Goal: Information Seeking & Learning: Learn about a topic

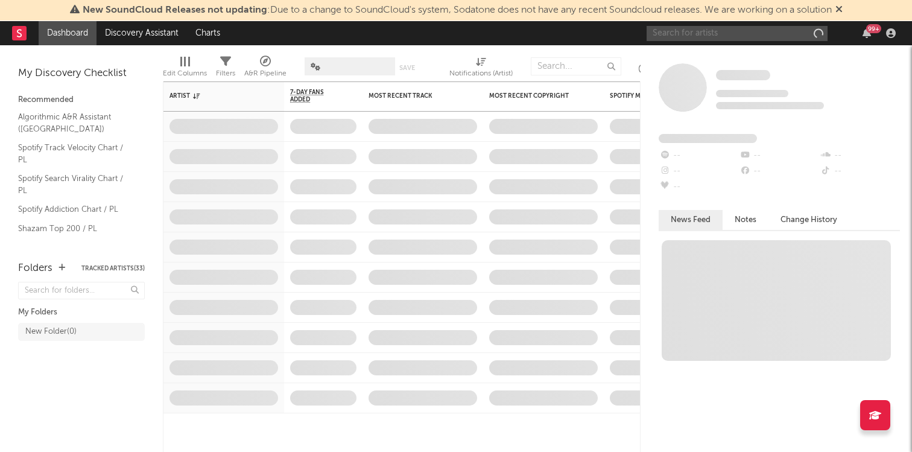
click at [735, 34] on input "text" at bounding box center [737, 33] width 181 height 15
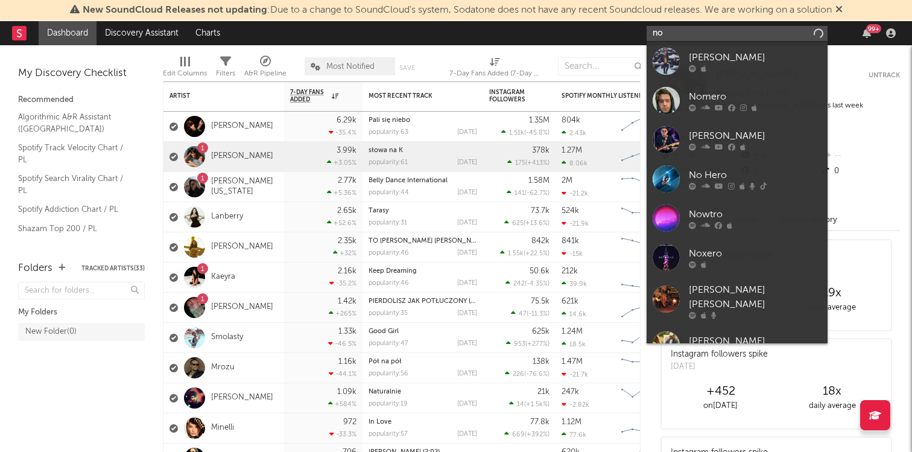
type input "n"
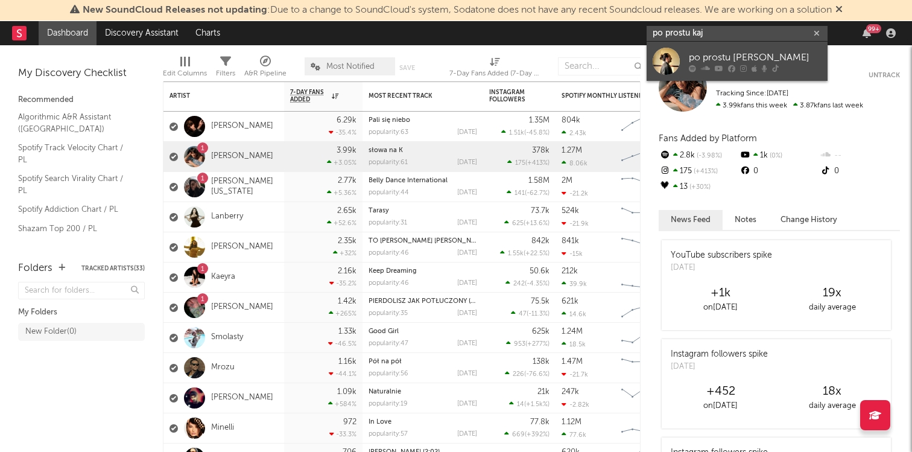
type input "po prostu kaj"
click at [796, 55] on div "po prostu [PERSON_NAME]" at bounding box center [755, 57] width 133 height 14
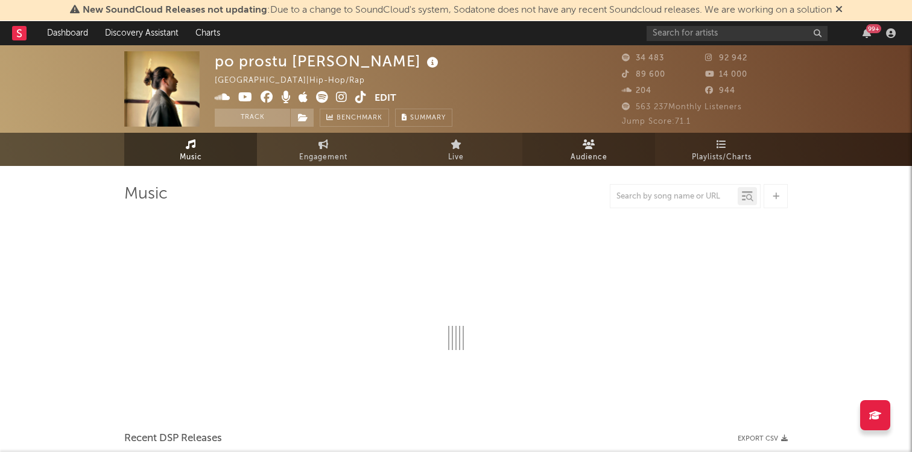
select select "6m"
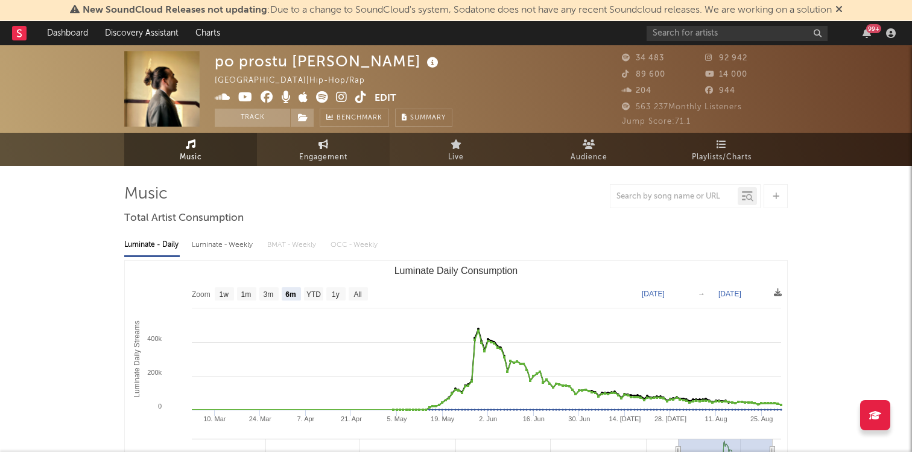
click at [328, 141] on icon at bounding box center [324, 144] width 10 height 10
select select "1w"
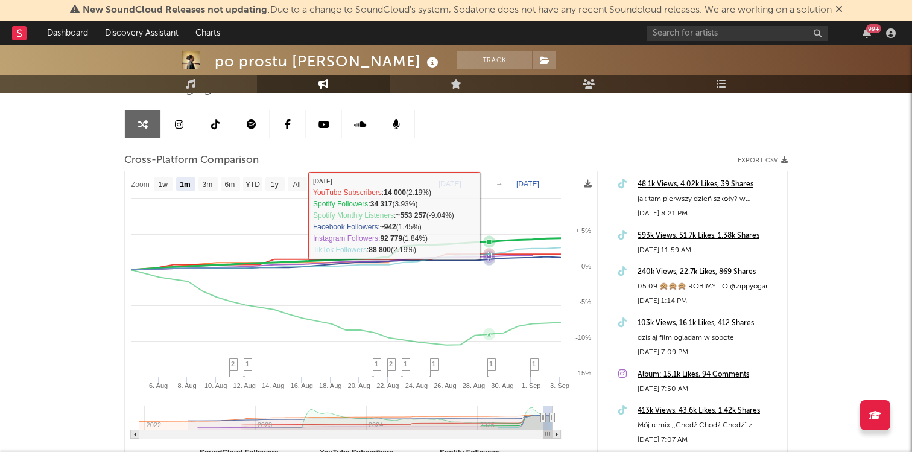
scroll to position [119, 0]
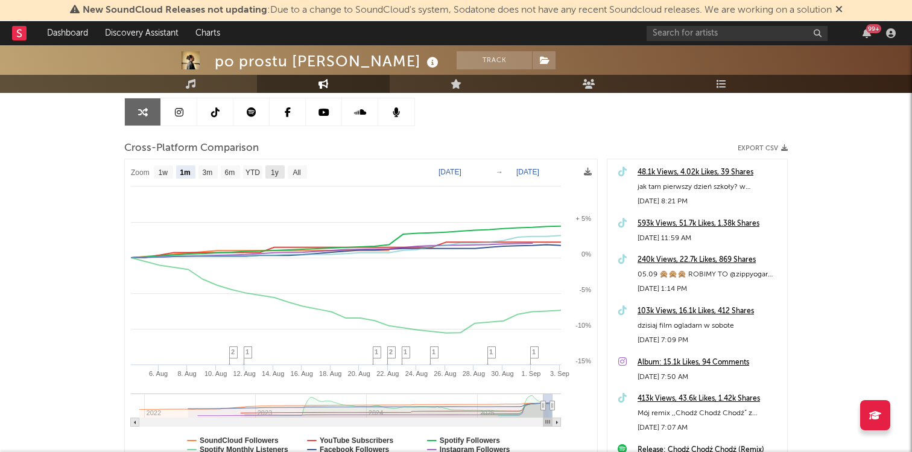
click at [278, 174] on text "1y" at bounding box center [275, 172] width 8 height 8
select select "1y"
type input "2024-09-03"
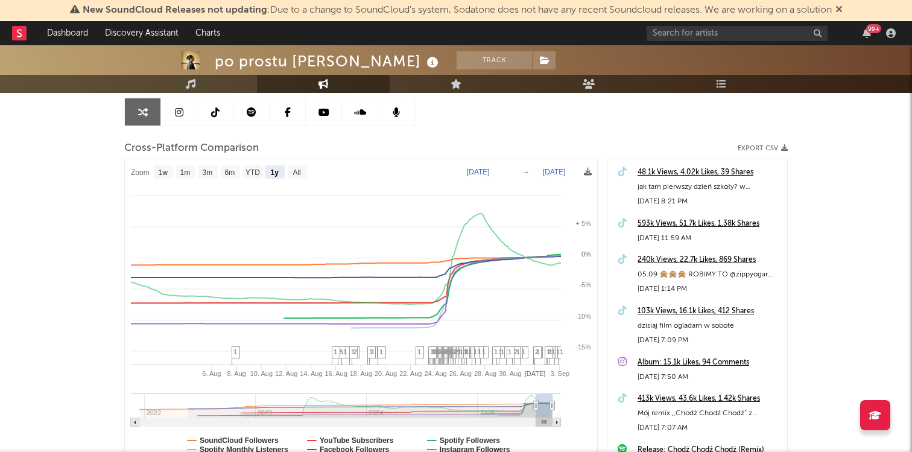
select select "1y"
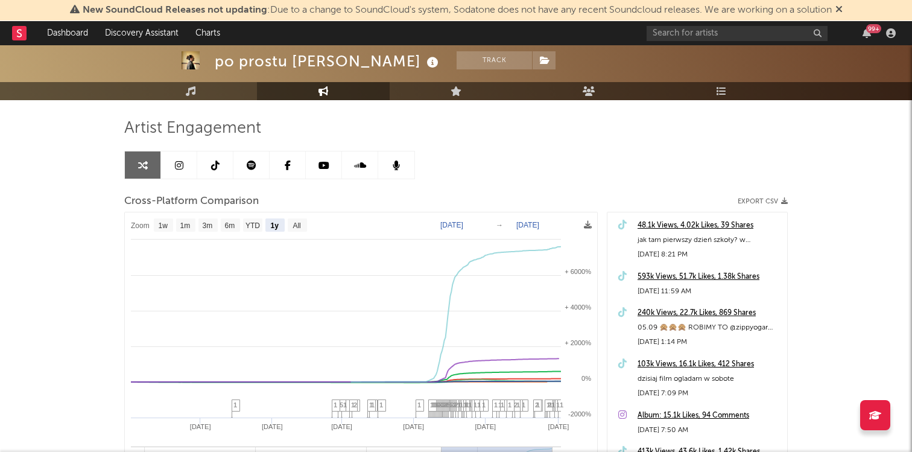
scroll to position [69, 0]
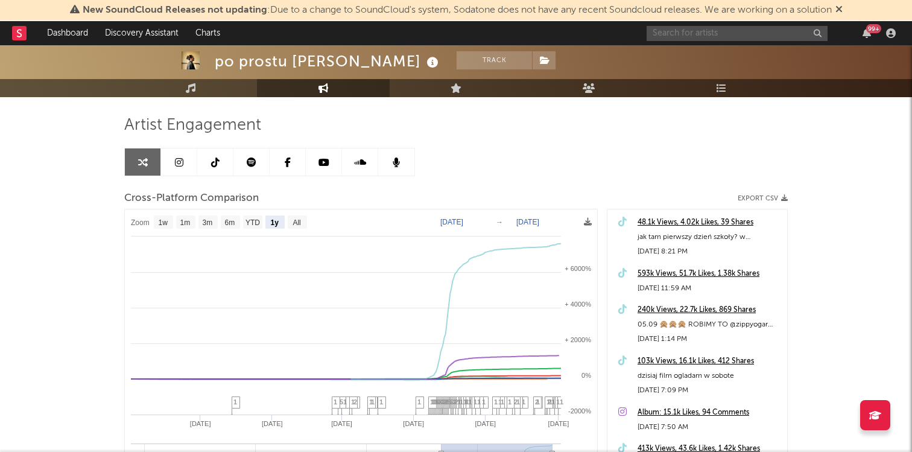
click at [687, 34] on input "text" at bounding box center [737, 33] width 181 height 15
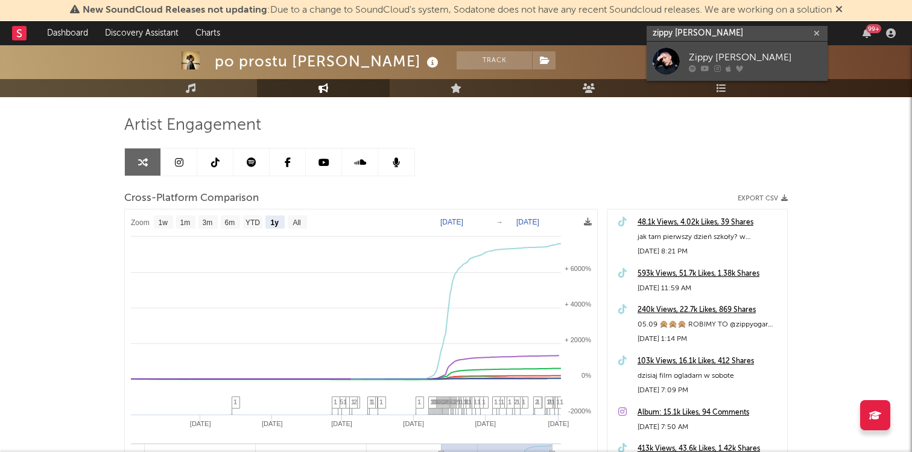
type input "zippy ogar"
click at [732, 55] on div "Zippy [PERSON_NAME]" at bounding box center [755, 57] width 133 height 14
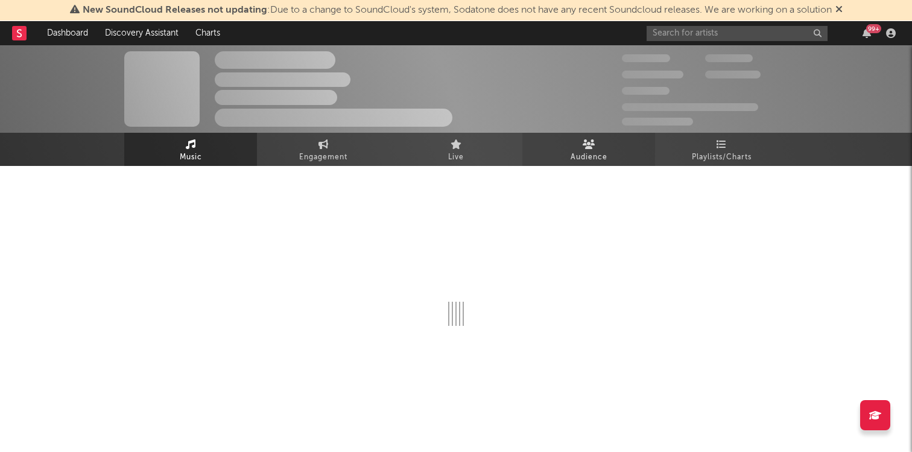
select select "1w"
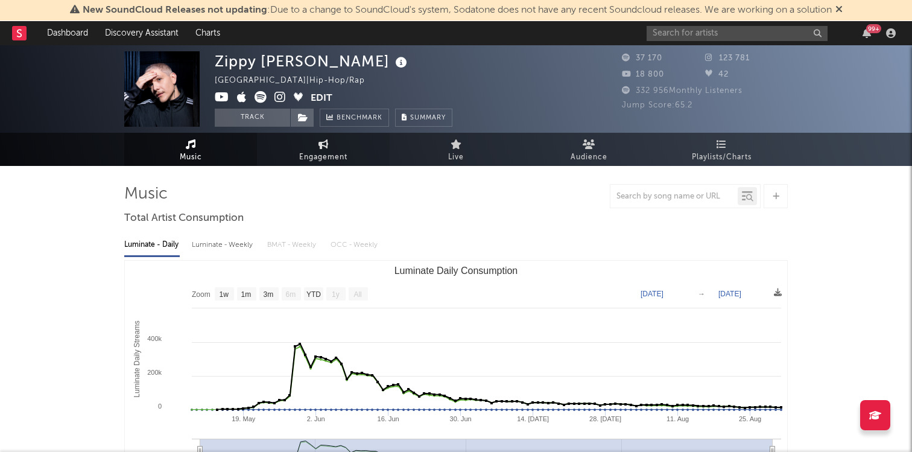
click at [309, 149] on link "Engagement" at bounding box center [323, 149] width 133 height 33
select select "1w"
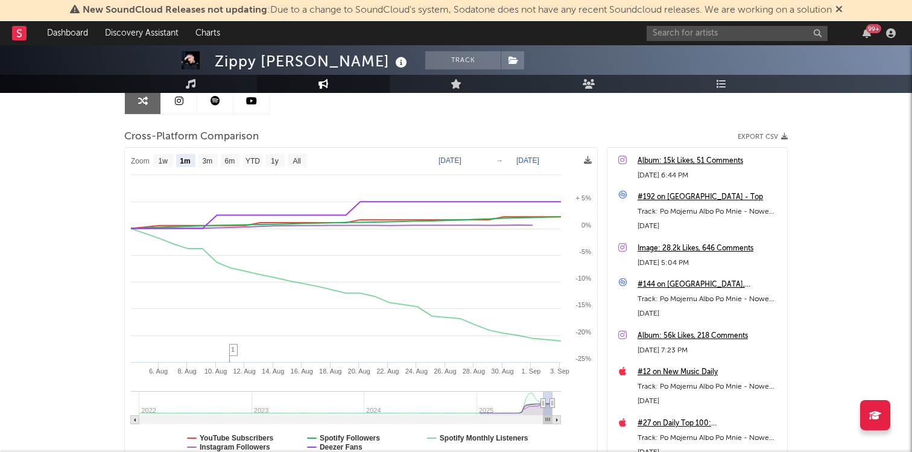
scroll to position [128, 0]
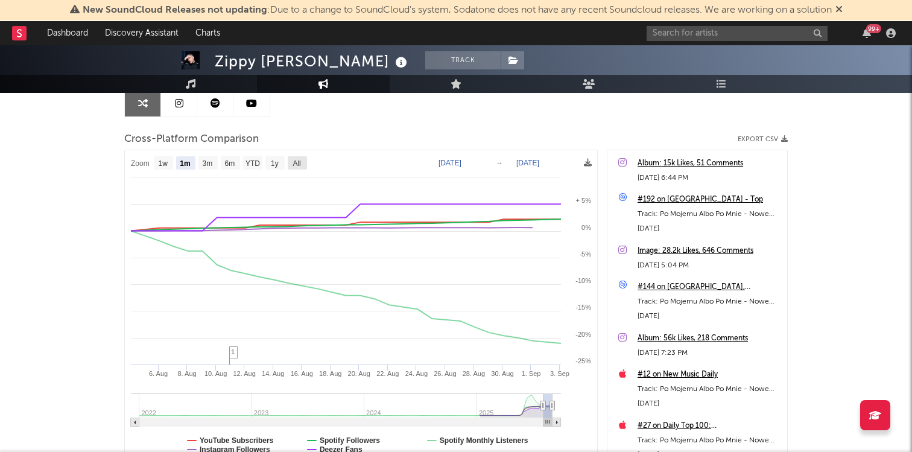
click at [297, 160] on text "All" at bounding box center [297, 163] width 8 height 8
select select "All"
type input "2021-12-31"
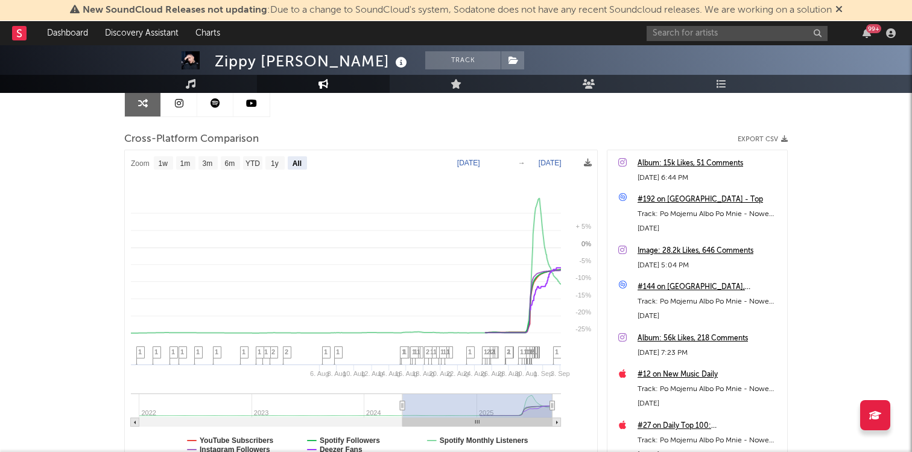
select select "All"
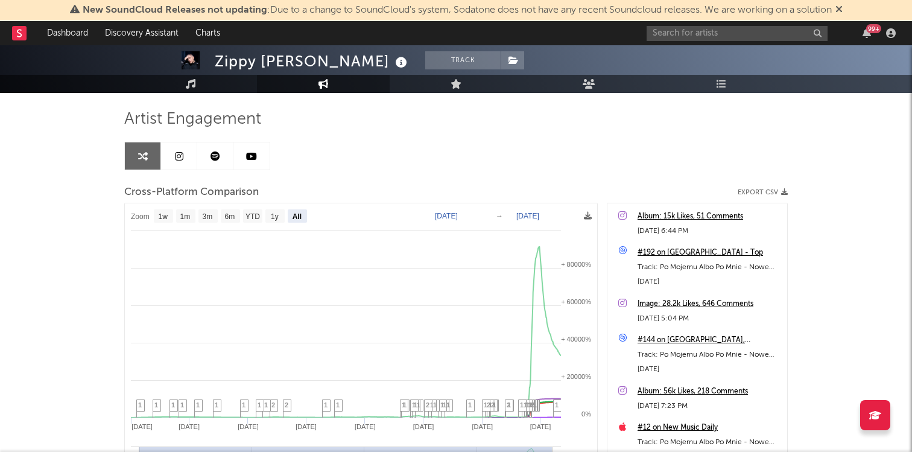
scroll to position [72, 0]
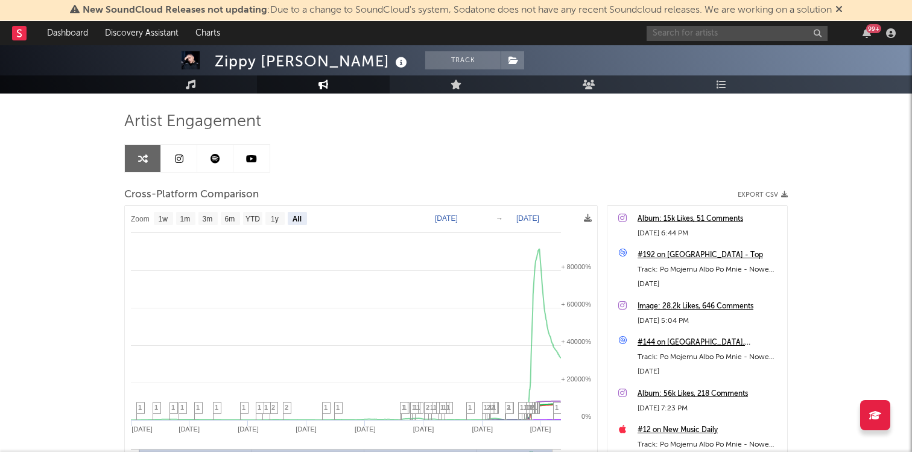
click at [664, 34] on input "text" at bounding box center [737, 33] width 181 height 15
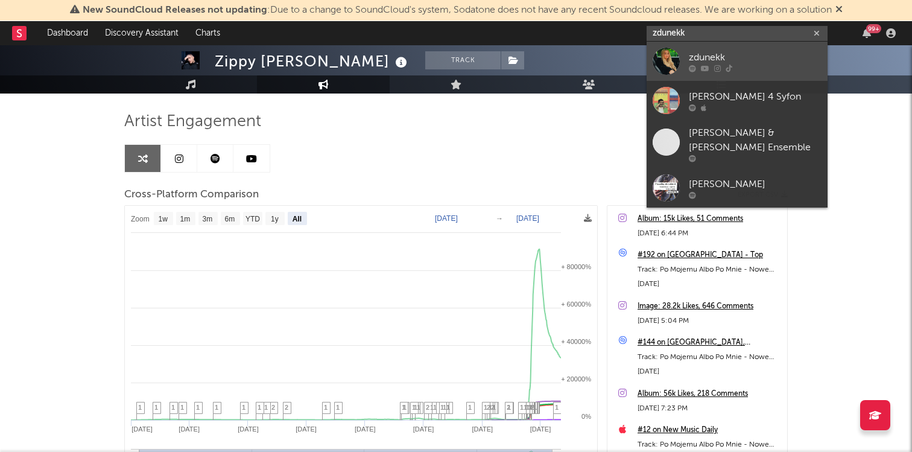
type input "zdunekk"
click at [721, 57] on div "zdunekk" at bounding box center [755, 57] width 133 height 14
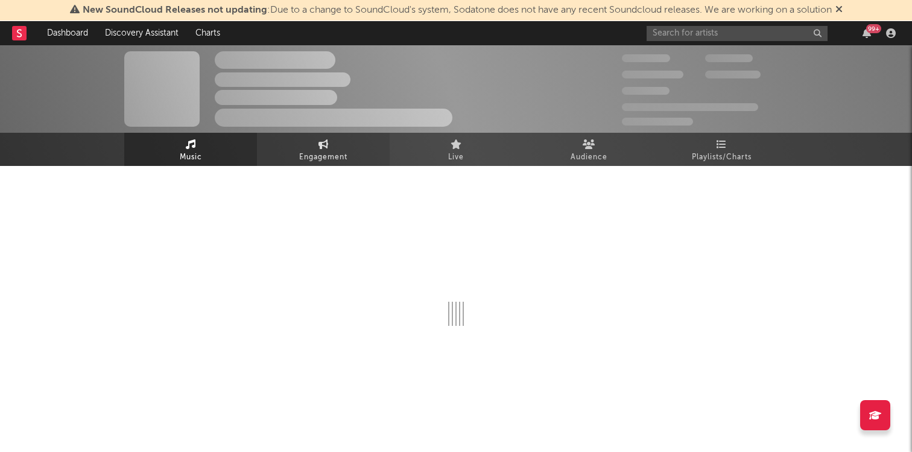
click at [321, 153] on span "Engagement" at bounding box center [323, 157] width 48 height 14
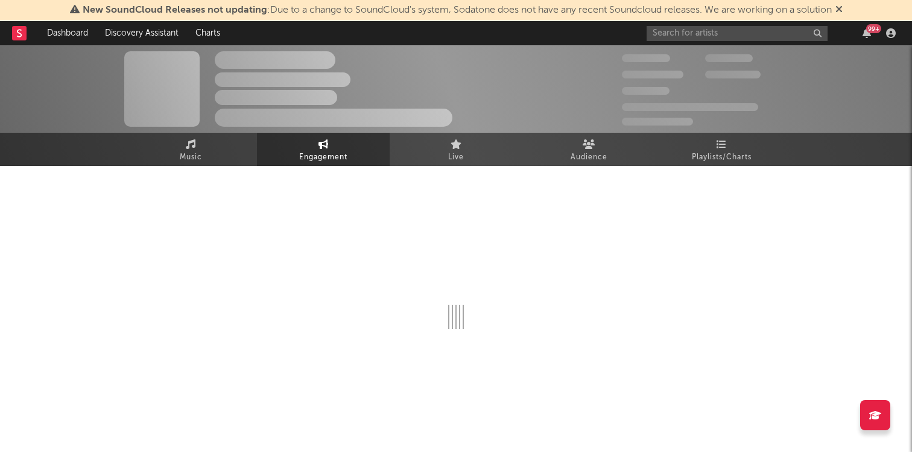
select select "1w"
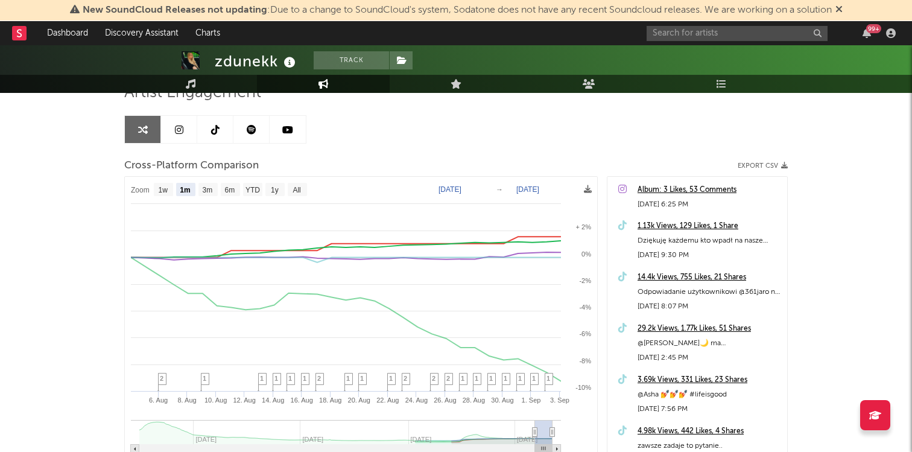
scroll to position [110, 0]
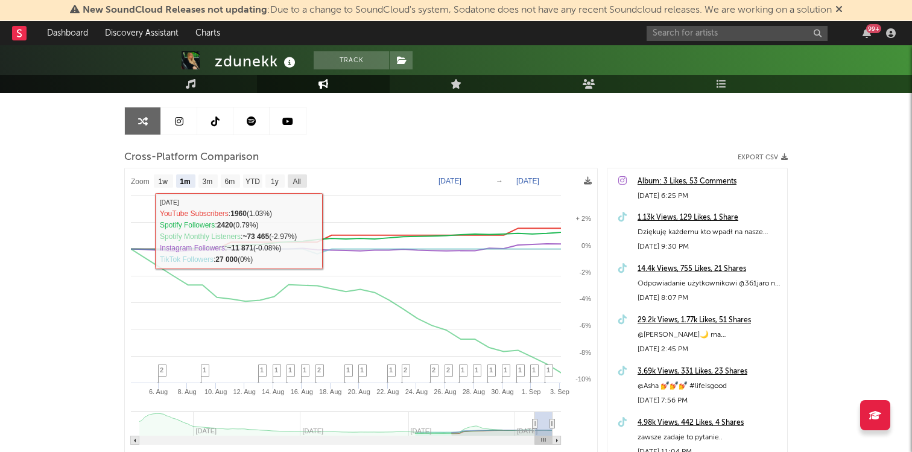
click at [297, 183] on text "All" at bounding box center [297, 181] width 8 height 8
select select "All"
type input "2023-09-30"
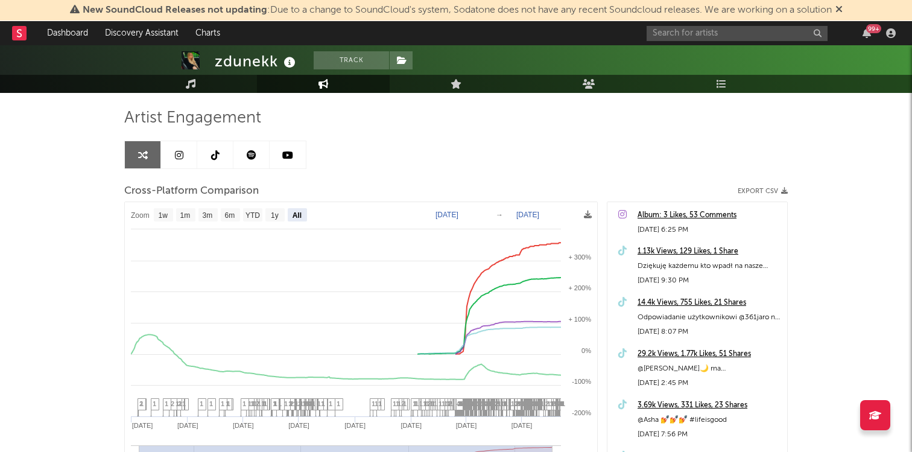
scroll to position [80, 0]
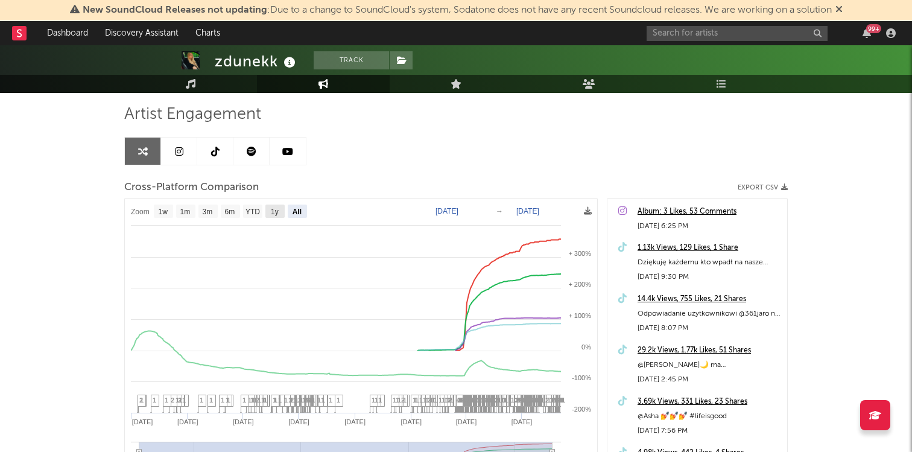
click at [276, 208] on text "1y" at bounding box center [275, 212] width 8 height 8
select select "1y"
type input "2024-09-03"
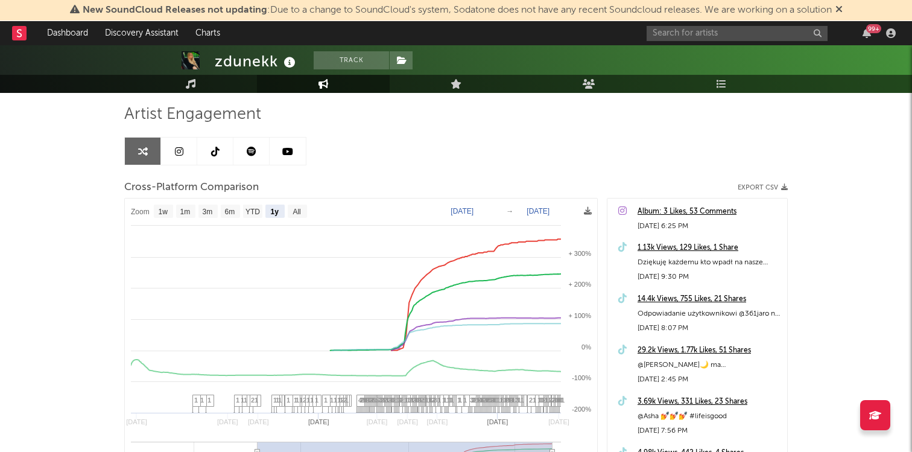
select select "1y"
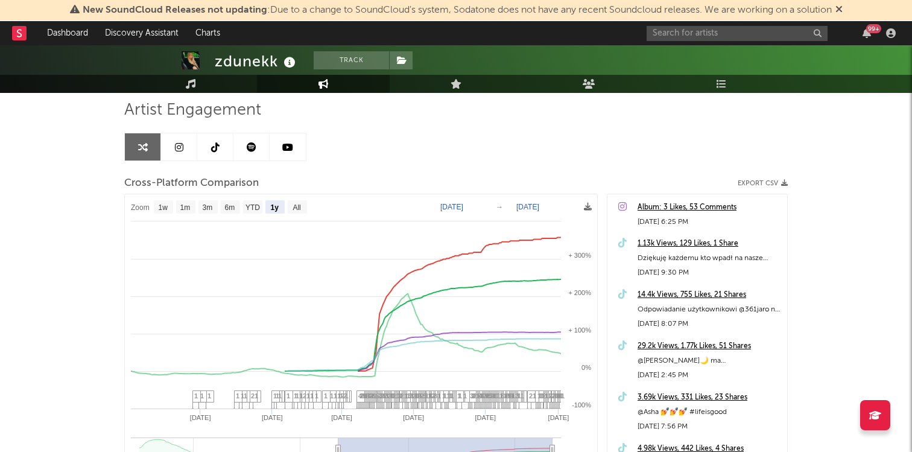
scroll to position [81, 0]
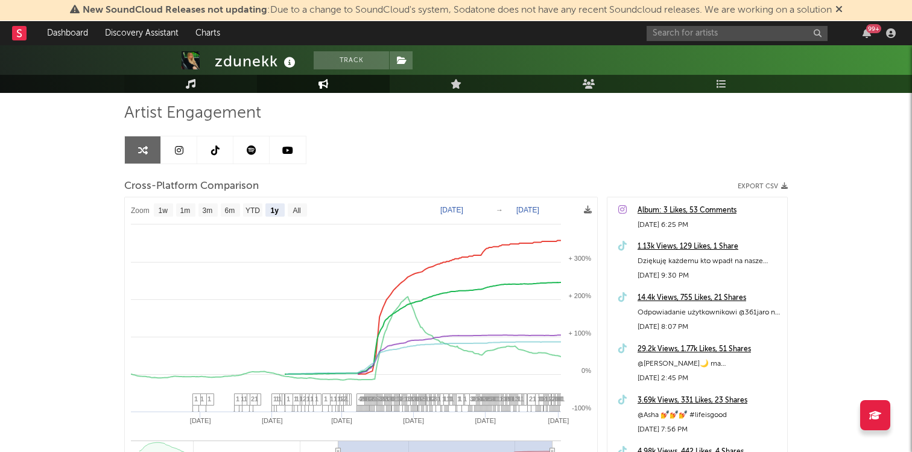
click at [188, 85] on icon at bounding box center [191, 84] width 10 height 10
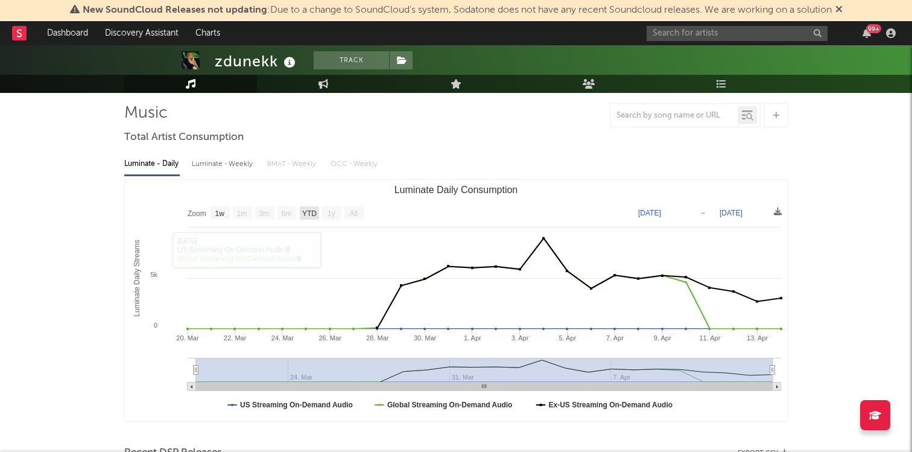
click at [306, 209] on text "YTD" at bounding box center [309, 213] width 14 height 8
select select "YTD"
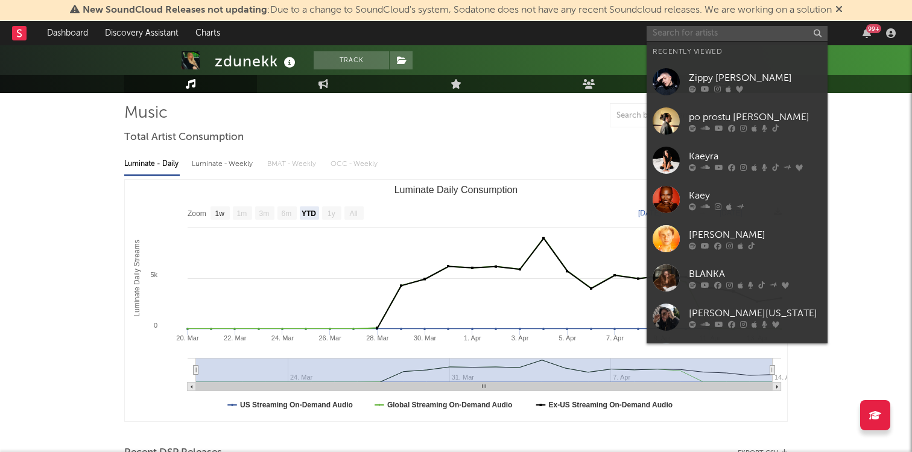
click at [670, 29] on input "text" at bounding box center [737, 33] width 181 height 15
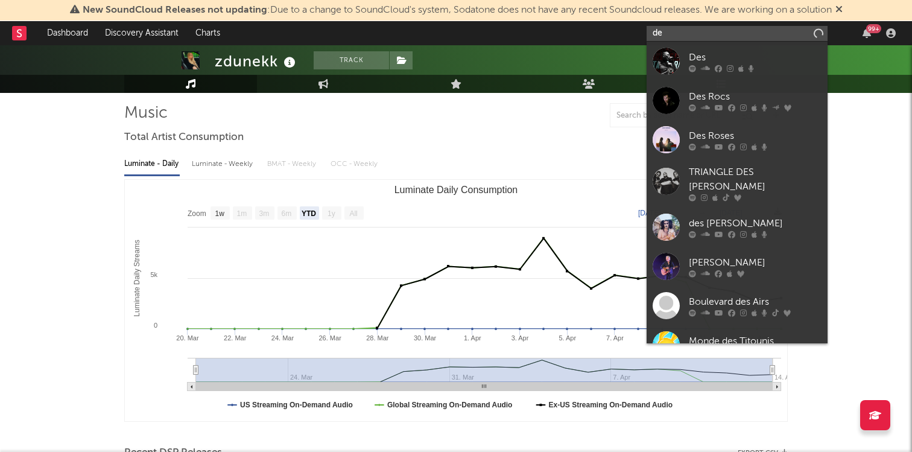
type input "d"
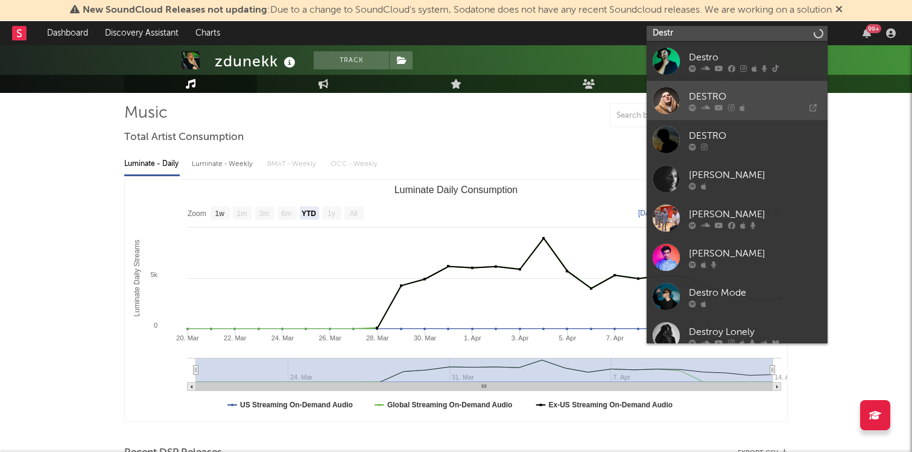
type input "Destr"
click at [705, 94] on div "DESTRO" at bounding box center [755, 96] width 133 height 14
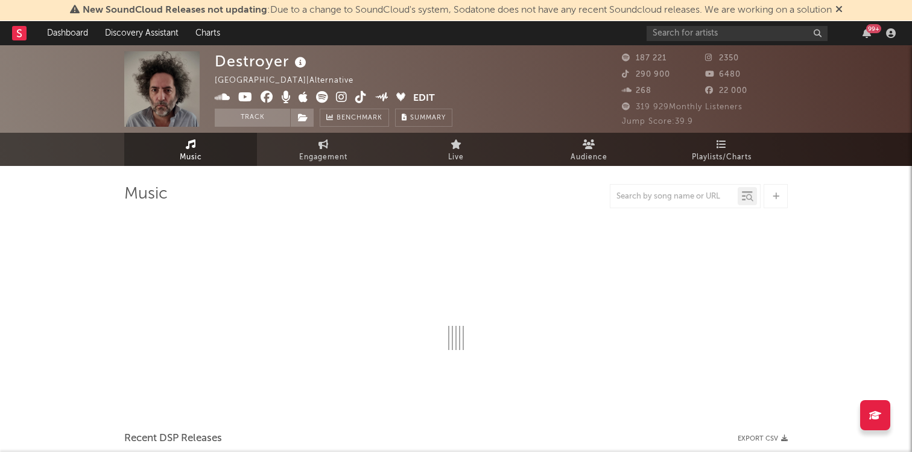
select select "6m"
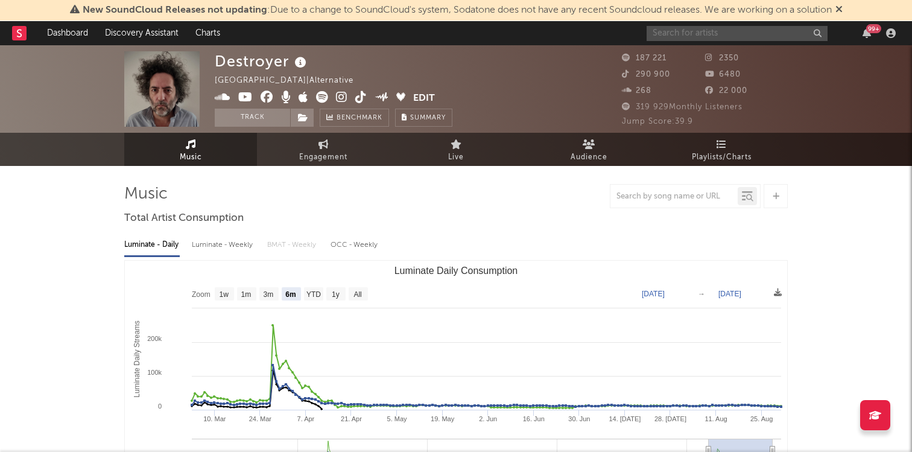
click at [700, 36] on input "text" at bounding box center [737, 33] width 181 height 15
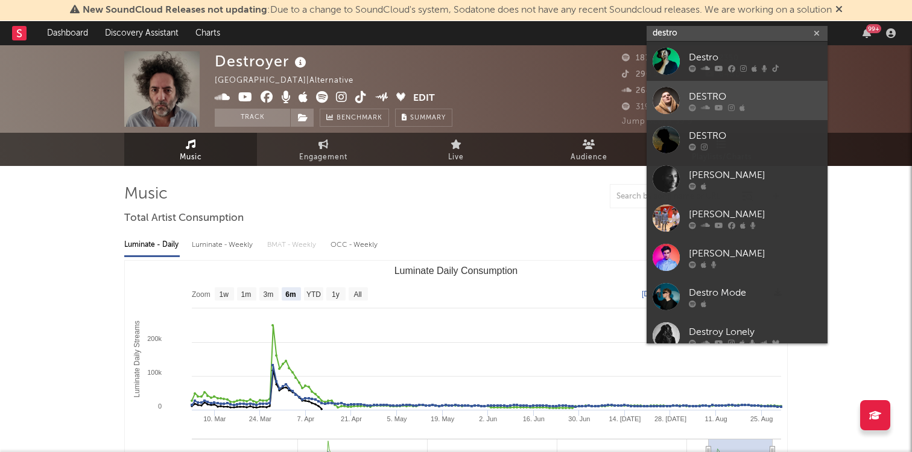
type input "destro"
click at [713, 95] on div "DESTRO" at bounding box center [755, 96] width 133 height 14
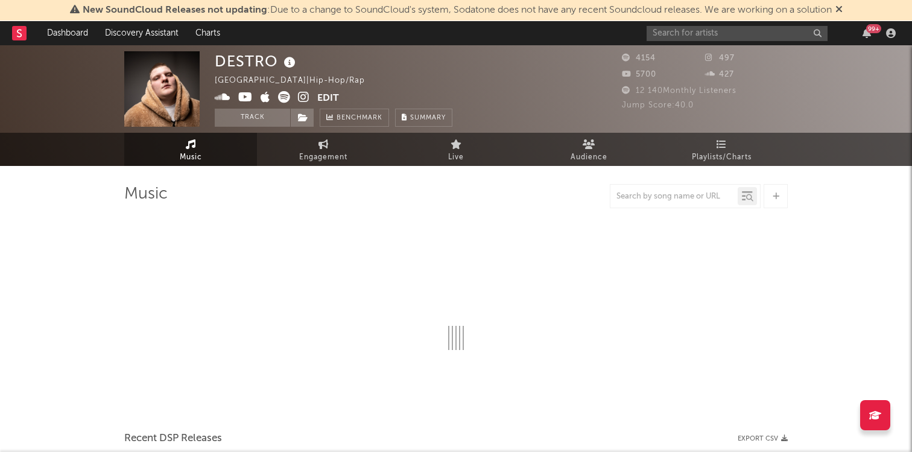
select select "1w"
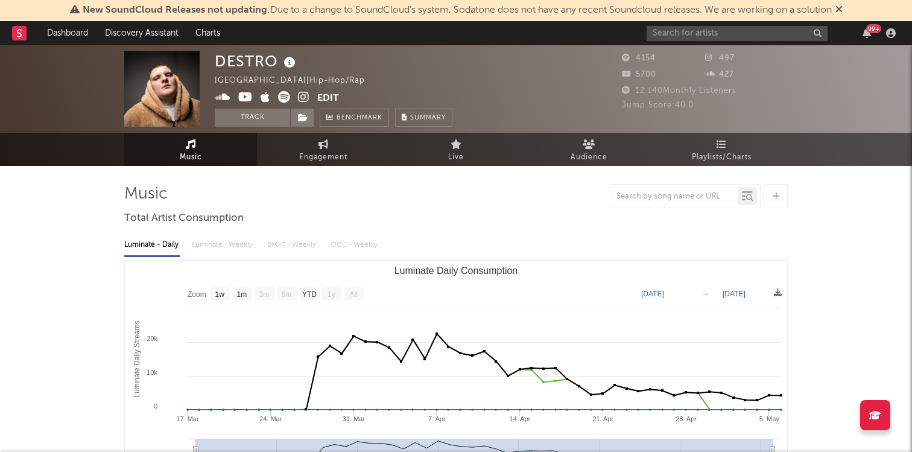
scroll to position [2, 0]
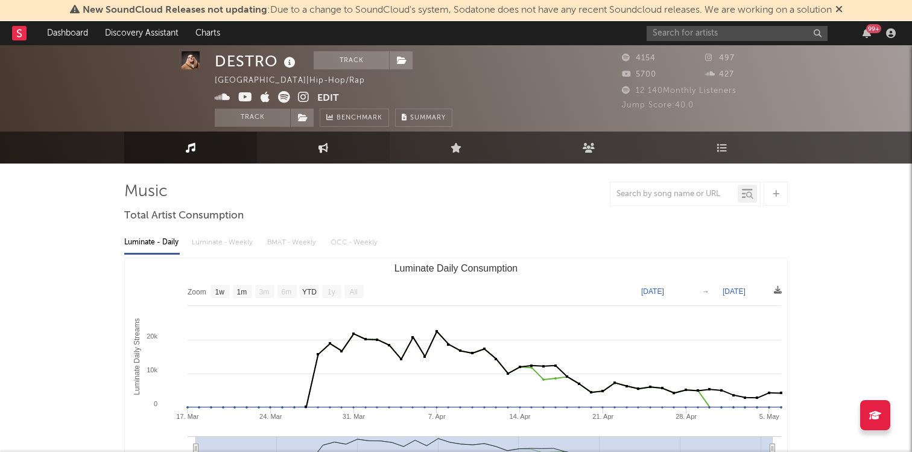
click at [325, 144] on icon at bounding box center [324, 147] width 10 height 10
select select "1w"
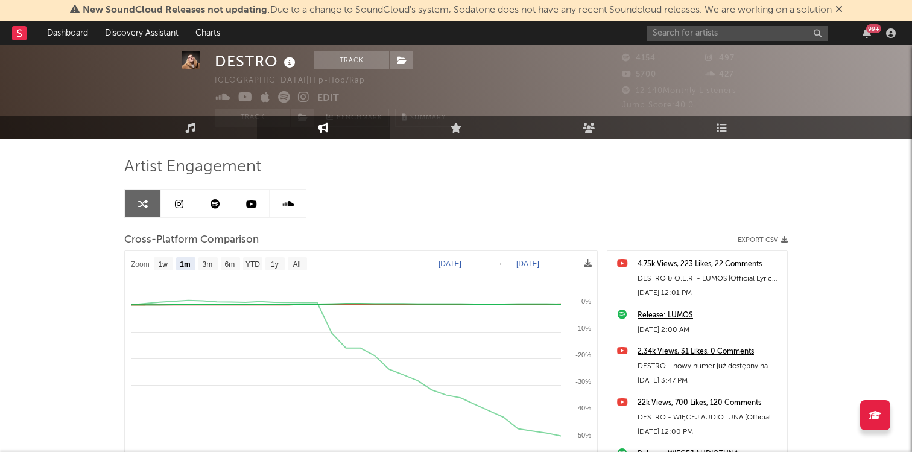
scroll to position [51, 0]
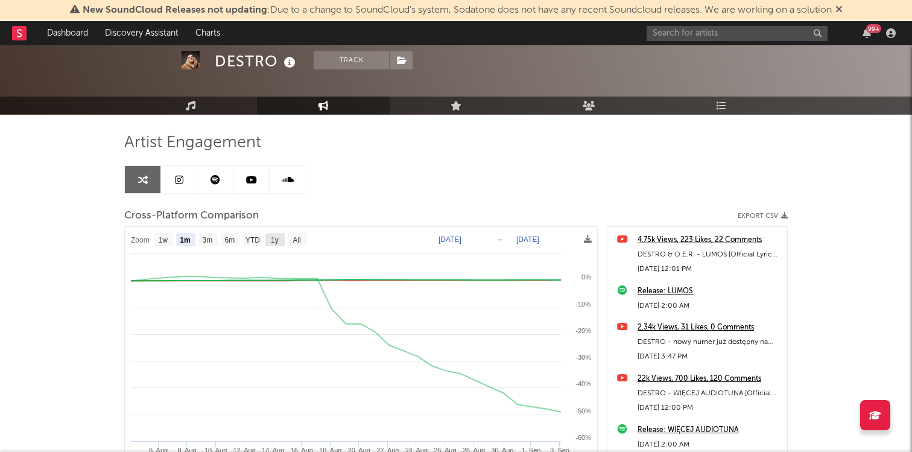
click at [279, 242] on text "1y" at bounding box center [275, 240] width 8 height 8
select select "1y"
type input "2024-09-03"
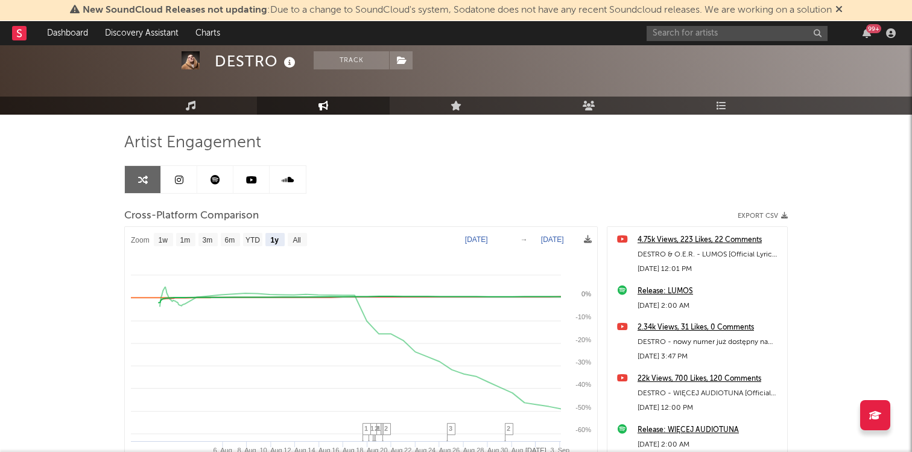
select select "1y"
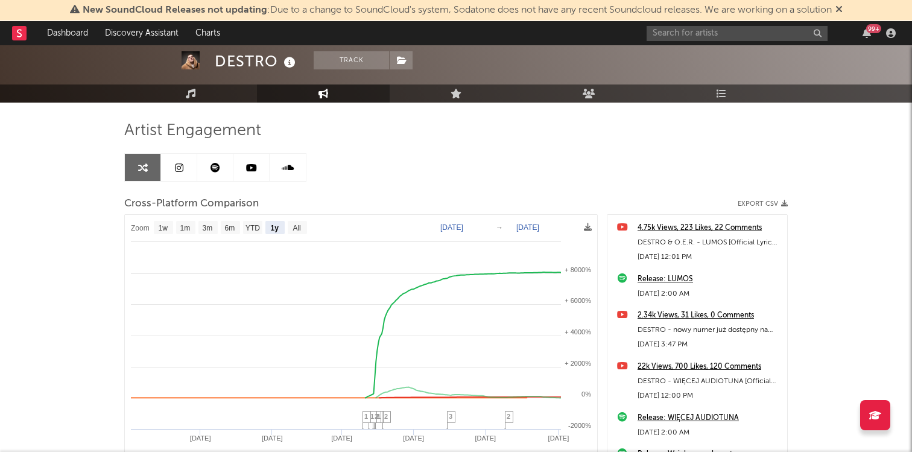
scroll to position [62, 0]
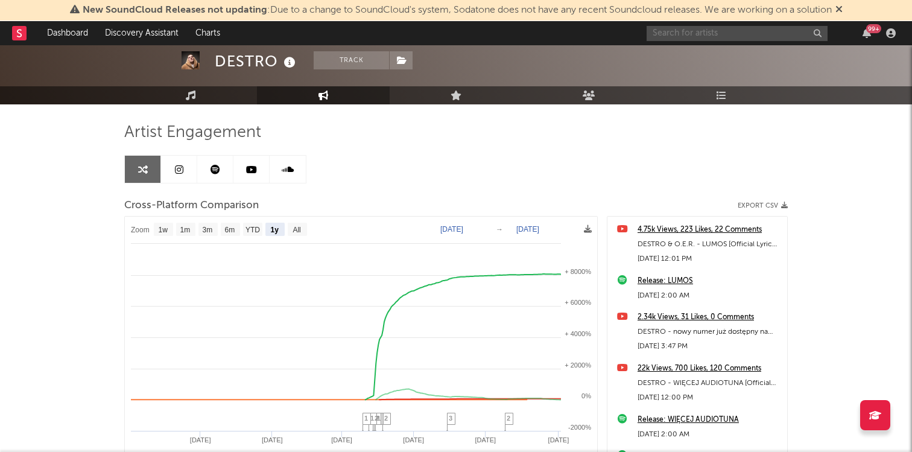
click at [705, 36] on input "text" at bounding box center [737, 33] width 181 height 15
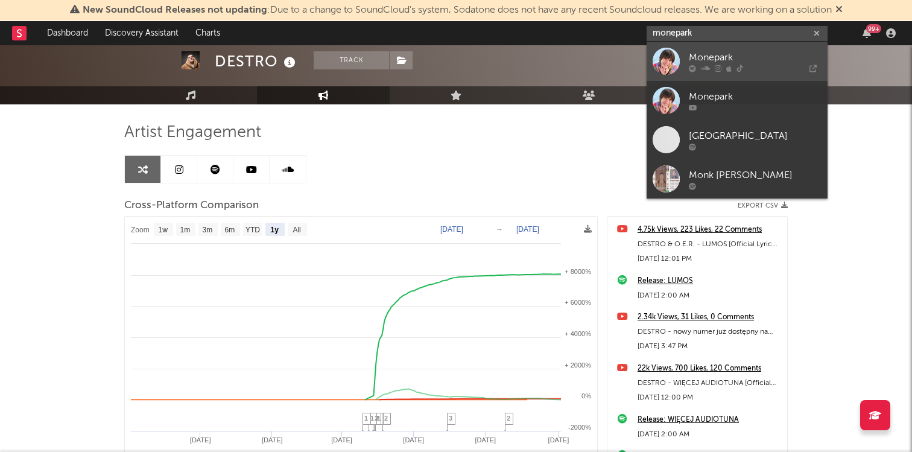
type input "monepark"
click at [723, 65] on div at bounding box center [755, 68] width 133 height 7
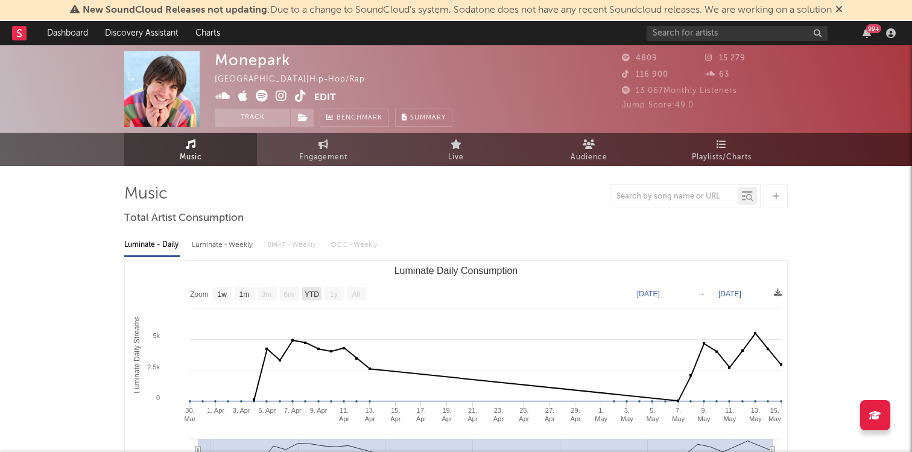
click at [313, 294] on text "YTD" at bounding box center [312, 294] width 14 height 8
select select "YTD"
click at [326, 156] on span "Engagement" at bounding box center [323, 157] width 48 height 14
select select "1w"
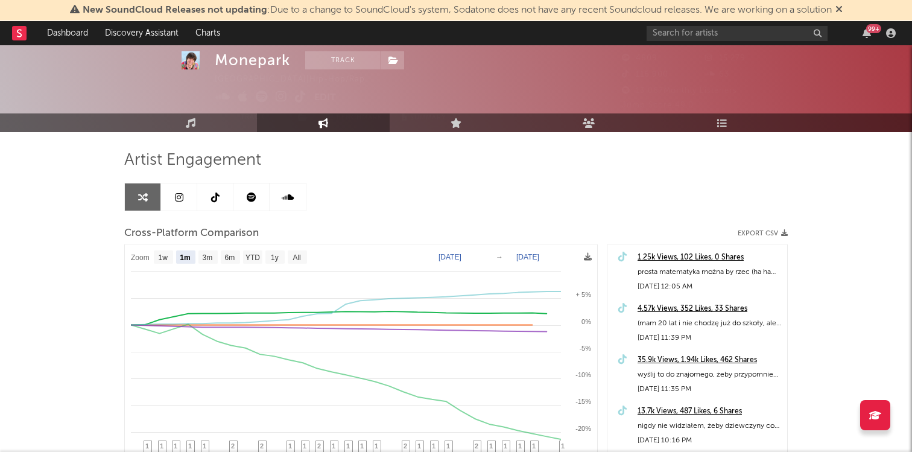
scroll to position [34, 0]
click at [273, 257] on text "1y" at bounding box center [275, 257] width 8 height 8
select select "1y"
type input "2024-09-03"
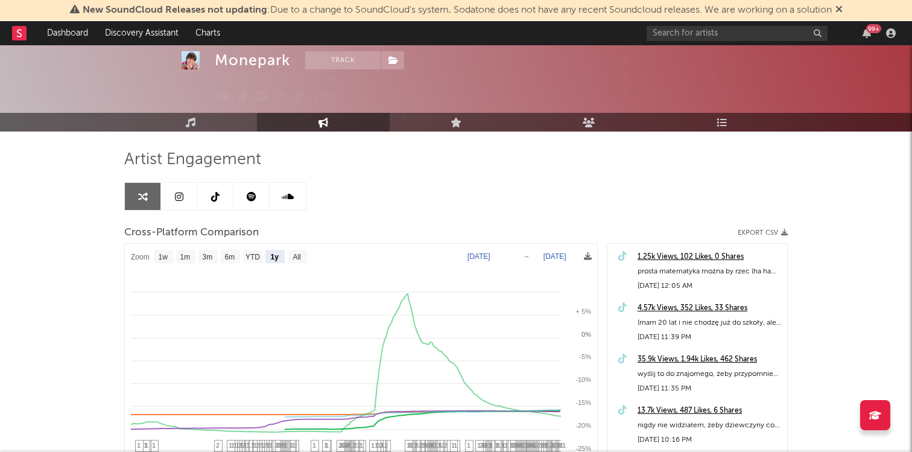
select select "1y"
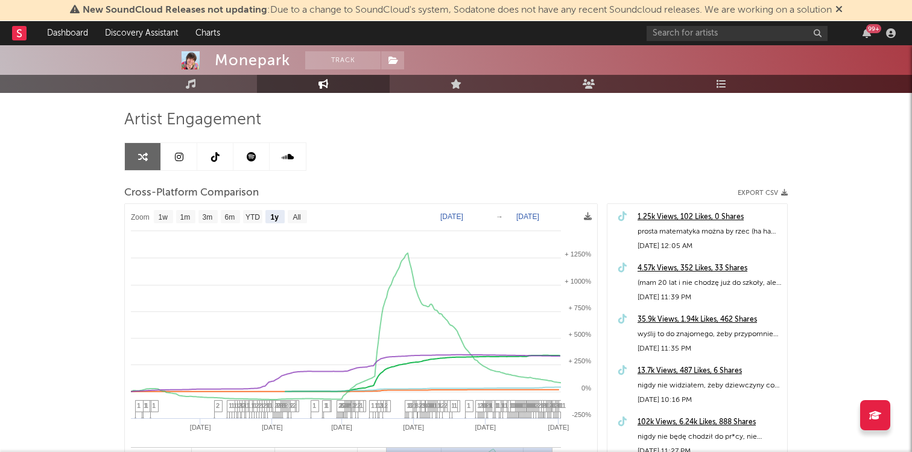
scroll to position [77, 0]
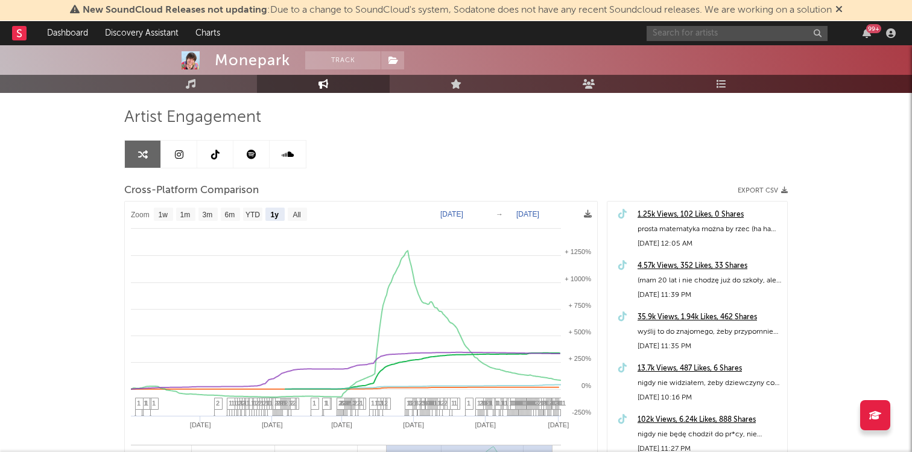
click at [688, 30] on input "text" at bounding box center [737, 33] width 181 height 15
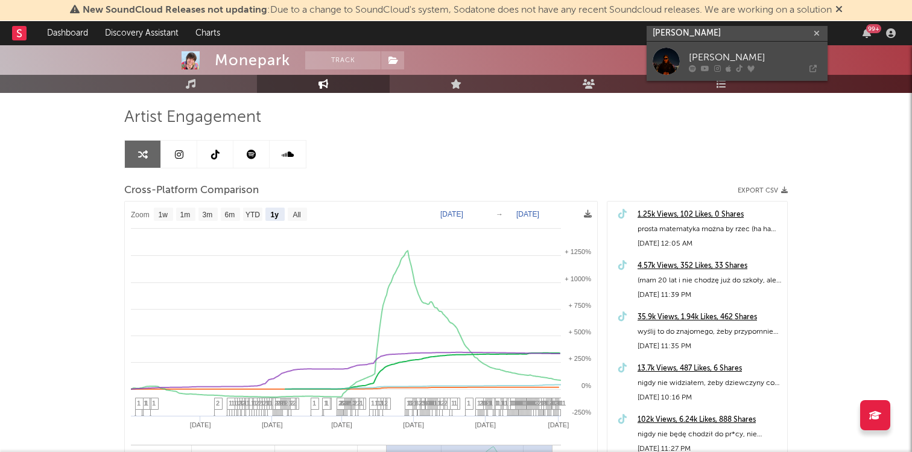
type input "og kamka"
click at [710, 57] on div "[PERSON_NAME]" at bounding box center [755, 57] width 133 height 14
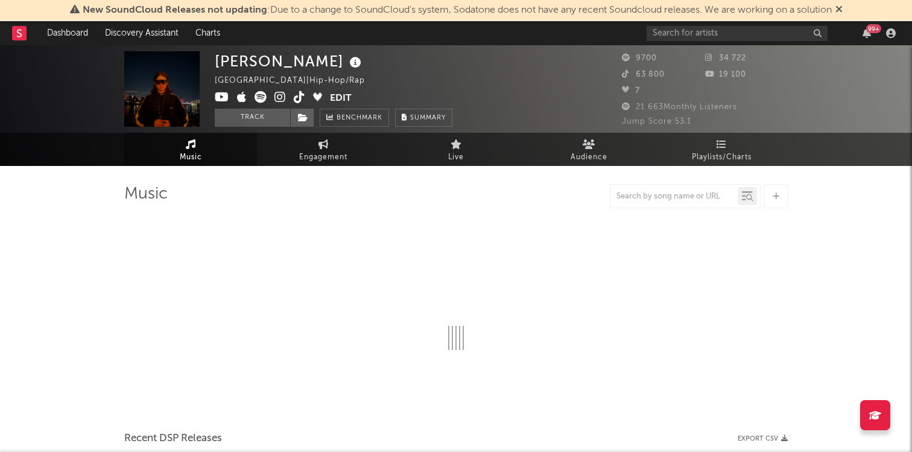
select select "1w"
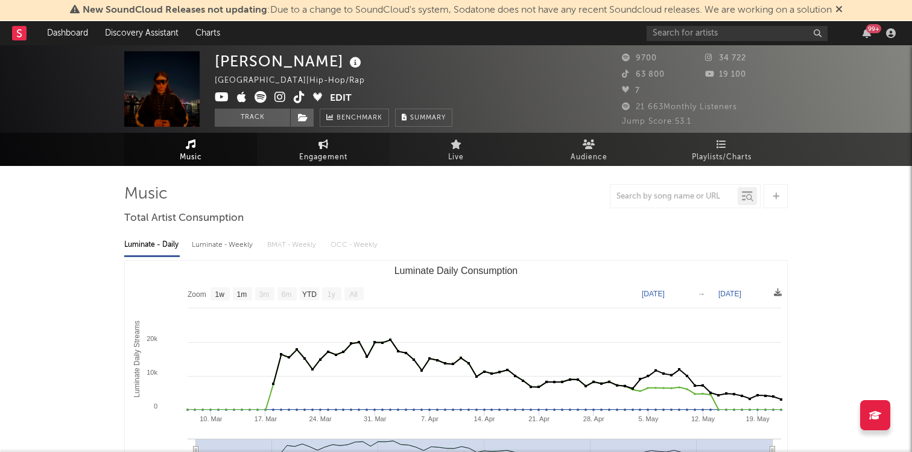
click at [325, 148] on icon at bounding box center [324, 144] width 10 height 10
select select "1w"
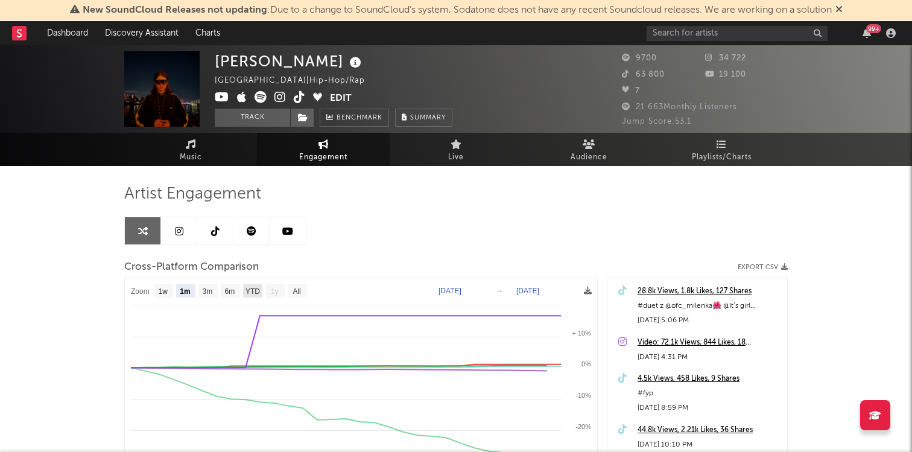
click at [254, 293] on text "YTD" at bounding box center [253, 291] width 14 height 8
select select "YTD"
type input "[DATE]"
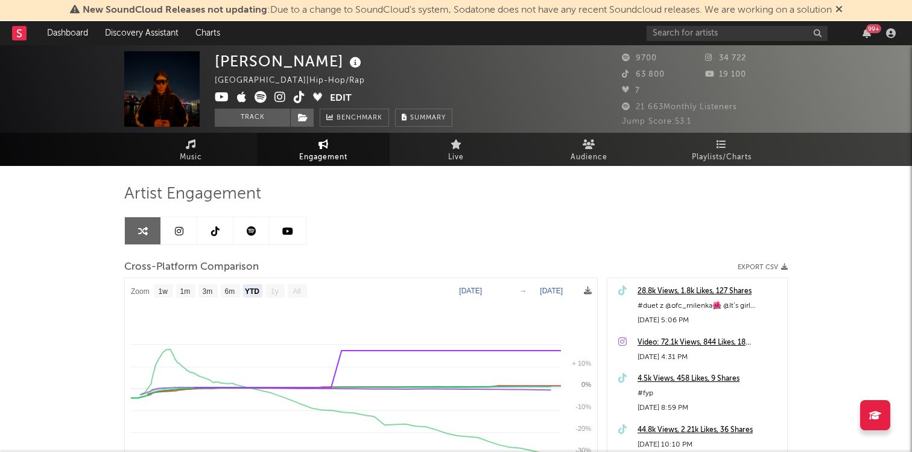
select select "All"
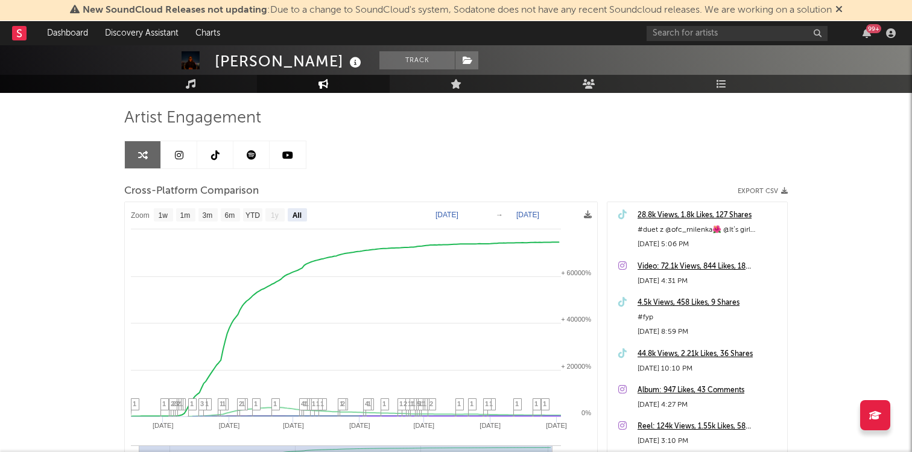
scroll to position [74, 0]
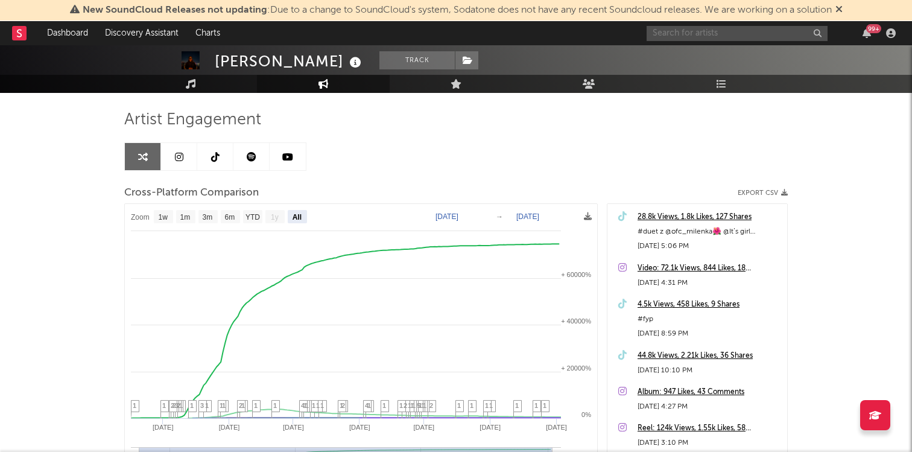
click at [690, 30] on input "text" at bounding box center [737, 33] width 181 height 15
drag, startPoint x: 724, startPoint y: 34, endPoint x: 646, endPoint y: 31, distance: 77.9
click at [646, 31] on nav "Dashboard Discovery Assistant Charts rap Generation 99 +" at bounding box center [456, 33] width 912 height 24
type input "rap Generation"
